Goal: Transaction & Acquisition: Purchase product/service

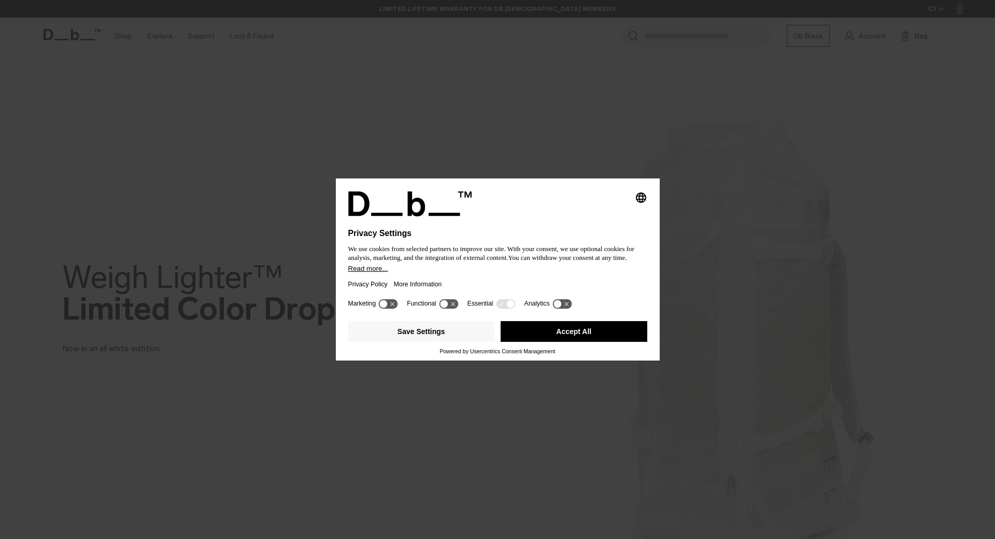
click at [576, 327] on button "Accept All" at bounding box center [574, 331] width 147 height 21
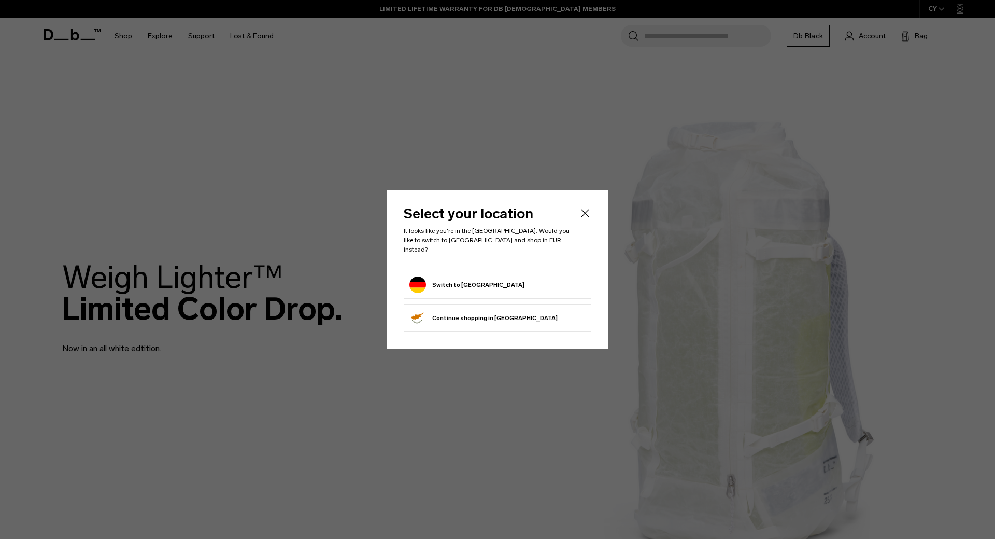
click at [590, 218] on icon "Close" at bounding box center [585, 213] width 12 height 12
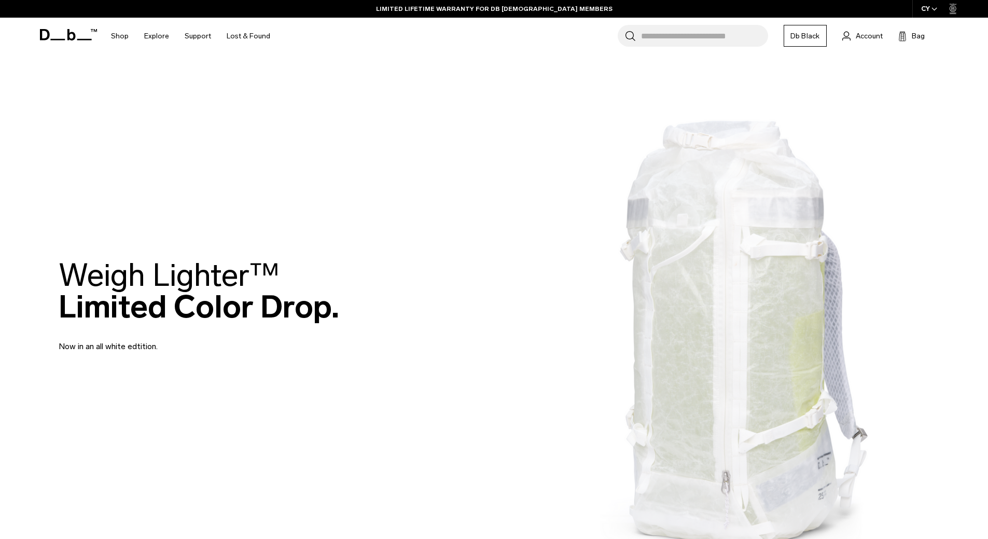
click at [934, 9] on icon "button" at bounding box center [934, 9] width 6 height 4
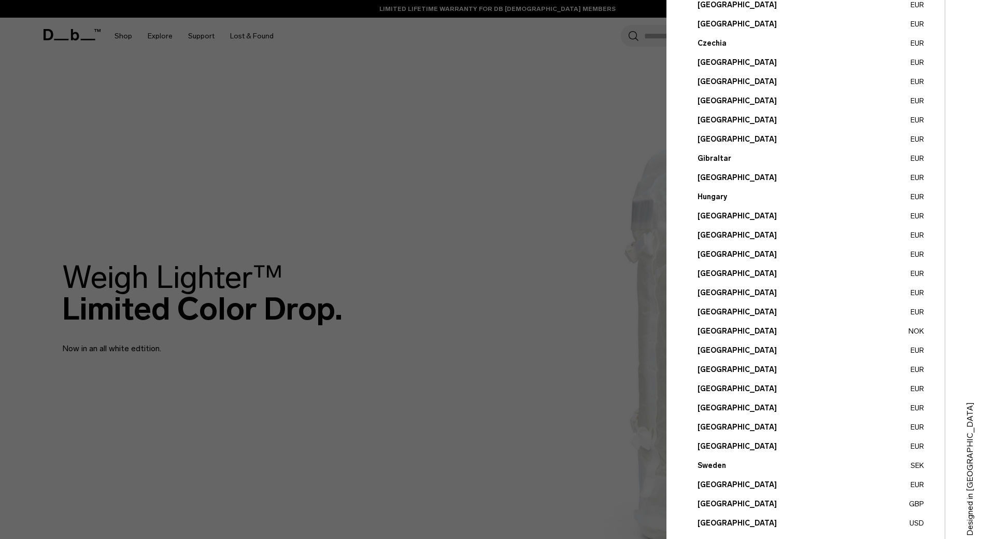
scroll to position [226, 0]
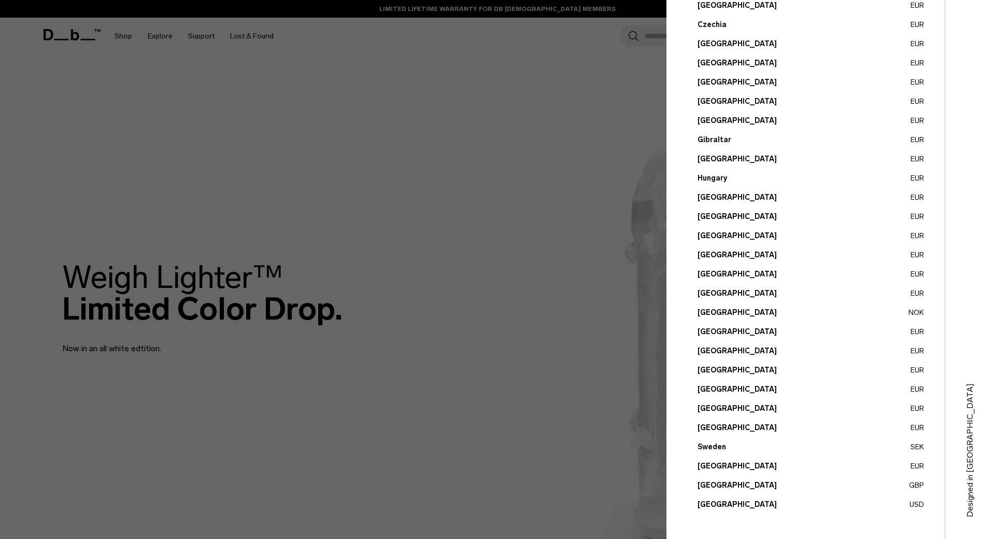
click at [730, 483] on button "[GEOGRAPHIC_DATA] GBP" at bounding box center [811, 485] width 227 height 11
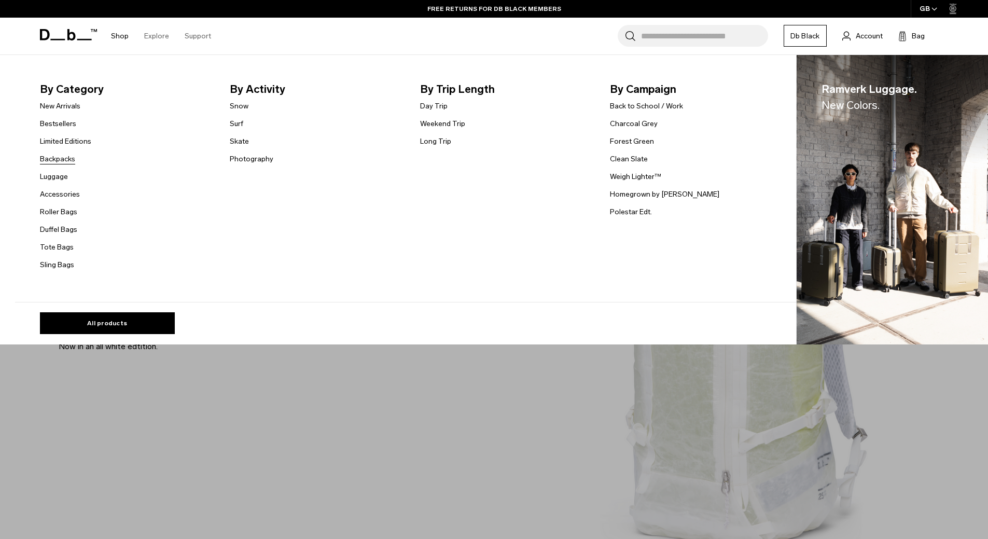
click at [61, 156] on link "Backpacks" at bounding box center [57, 158] width 35 height 11
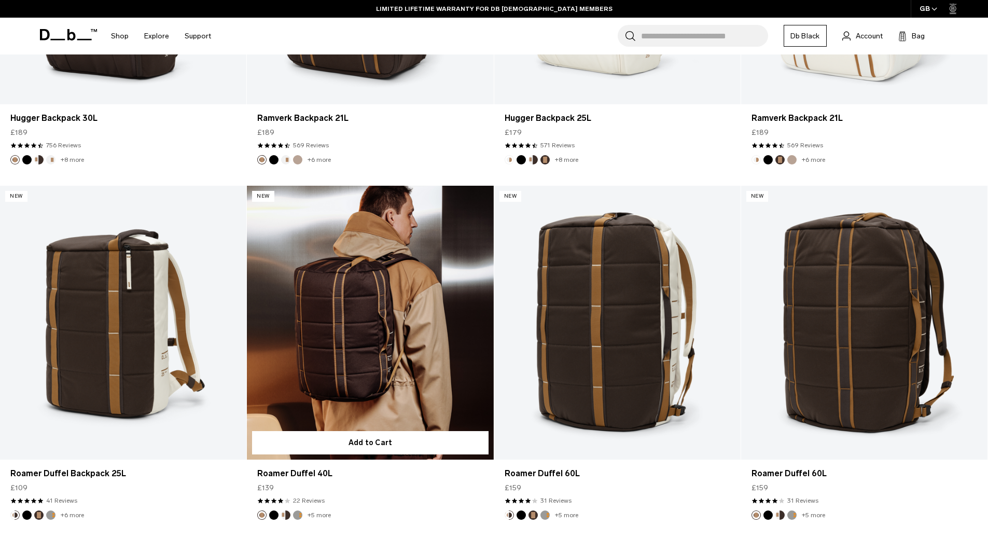
scroll to position [1192, 0]
